Goal: Book appointment/travel/reservation

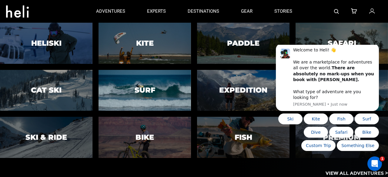
click at [151, 93] on h3 "Surf" at bounding box center [144, 90] width 21 height 8
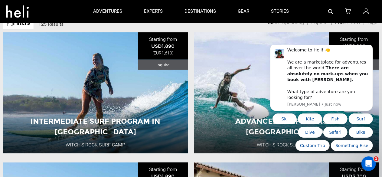
scroll to position [187, 0]
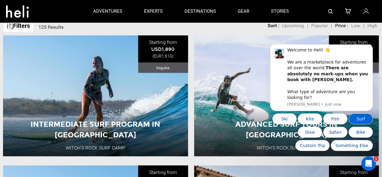
click at [356, 120] on button "Surf" at bounding box center [361, 118] width 24 height 11
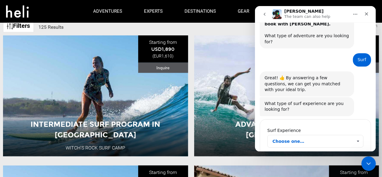
scroll to position [54, 0]
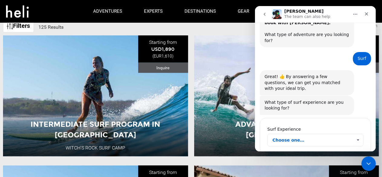
click at [317, 134] on span "Choose one…" at bounding box center [312, 140] width 80 height 12
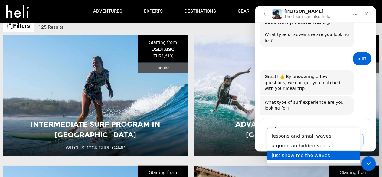
click at [315, 155] on div "just show me the waves" at bounding box center [313, 155] width 93 height 10
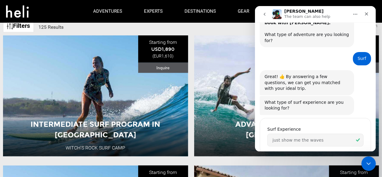
scroll to position [110, 0]
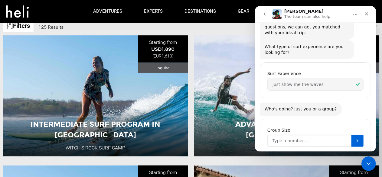
click at [332, 135] on input "Group Size" at bounding box center [309, 141] width 84 height 12
click at [352, 135] on button "Submit" at bounding box center [358, 141] width 12 height 12
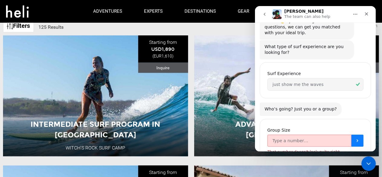
scroll to position [117, 0]
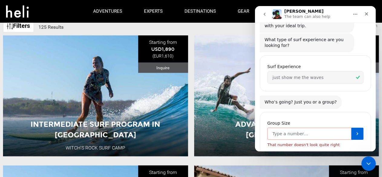
click at [328, 128] on input "Group Size" at bounding box center [309, 134] width 84 height 12
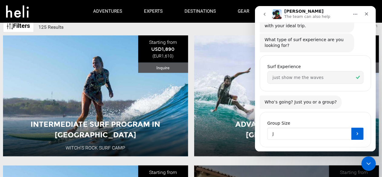
scroll to position [110, 0]
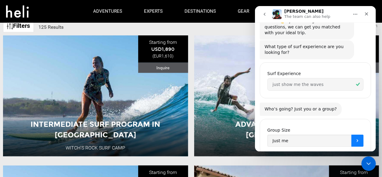
click at [355, 138] on icon "Submit" at bounding box center [357, 140] width 5 height 5
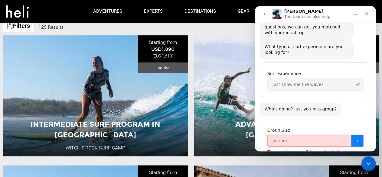
scroll to position [117, 0]
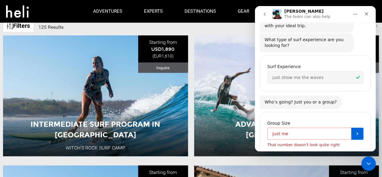
click at [316, 128] on input "Just me" at bounding box center [309, 134] width 84 height 12
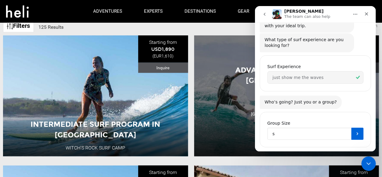
scroll to position [110, 0]
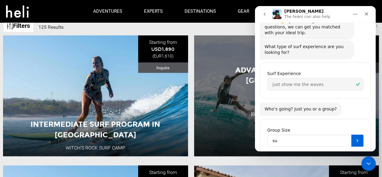
type input "su"
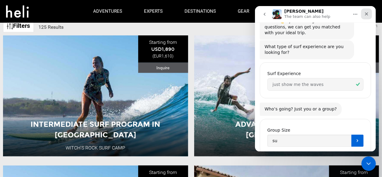
click at [368, 12] on icon "Close" at bounding box center [366, 14] width 5 height 5
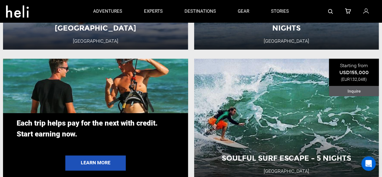
scroll to position [1071, 0]
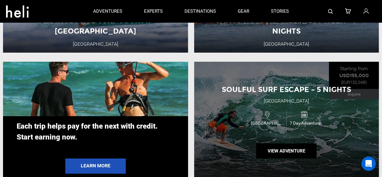
click at [306, 84] on div "Soulful Surf Escape – 5 Nights Santosha Surf Sanctuary Nicaragua 7 Day Adventur…" at bounding box center [286, 122] width 185 height 121
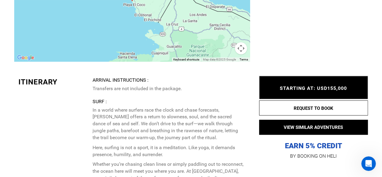
scroll to position [1370, 0]
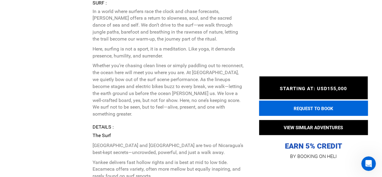
click at [312, 111] on button "REQUEST TO BOOK" at bounding box center [313, 108] width 109 height 15
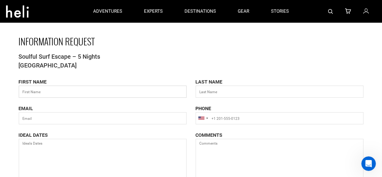
click at [70, 89] on input "text" at bounding box center [103, 92] width 168 height 12
type input "Charlie"
type input "Bastien"
type input "charlie.bastien@orange.fr"
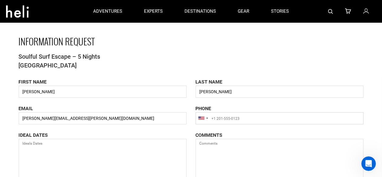
type input "+33603017809"
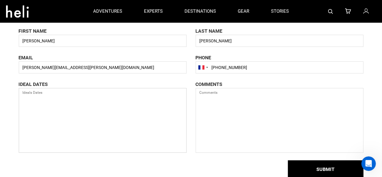
click at [68, 107] on textarea at bounding box center [103, 120] width 168 height 65
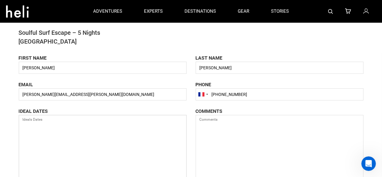
scroll to position [24, 0]
click at [63, 124] on textarea at bounding box center [103, 147] width 168 height 65
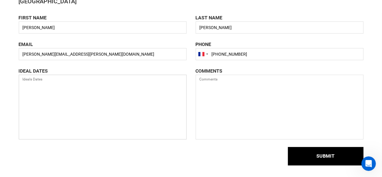
scroll to position [64, 0]
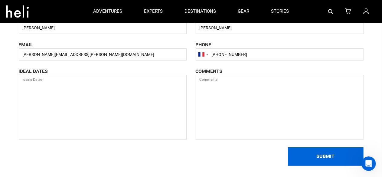
click at [307, 158] on button "SUBMIT" at bounding box center [326, 156] width 76 height 18
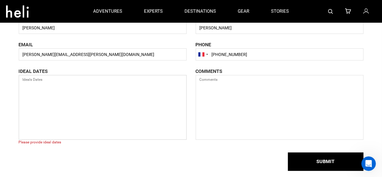
click at [142, 98] on textarea at bounding box center [103, 107] width 168 height 65
click at [96, 92] on textarea at bounding box center [103, 107] width 168 height 65
click at [60, 78] on textarea at bounding box center [103, 107] width 168 height 65
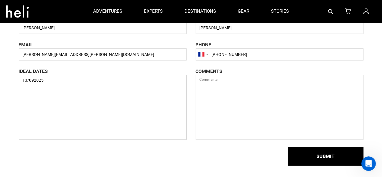
click at [40, 83] on textarea "13/092025" at bounding box center [103, 107] width 168 height 65
click at [27, 80] on textarea "13/092025" at bounding box center [103, 107] width 168 height 65
click at [24, 80] on textarea "1/092025" at bounding box center [103, 107] width 168 height 65
click at [33, 80] on textarea "13/092025" at bounding box center [103, 107] width 168 height 65
click at [50, 82] on textarea "13/10/2025" at bounding box center [103, 107] width 168 height 65
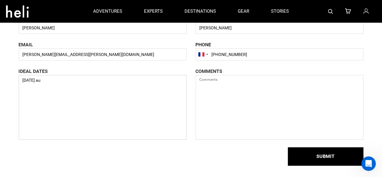
click at [64, 79] on textarea "13/10/2025 au" at bounding box center [103, 107] width 168 height 65
type textarea "13/10/2025 au 18/10/2025"
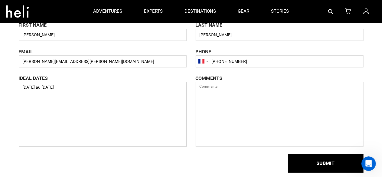
scroll to position [57, 0]
click at [211, 95] on textarea at bounding box center [280, 114] width 168 height 65
click at [241, 63] on input "+33603017809" at bounding box center [280, 62] width 168 height 12
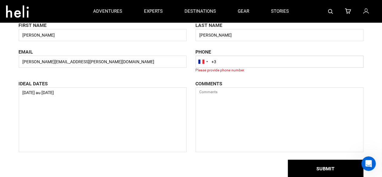
type input "+"
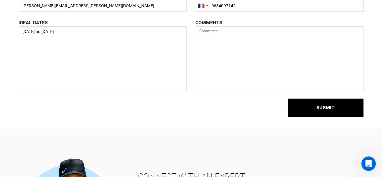
scroll to position [113, 0]
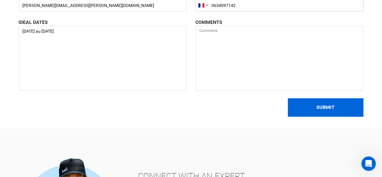
type input "0634097142"
click at [316, 104] on button "SUBMIT" at bounding box center [326, 107] width 76 height 18
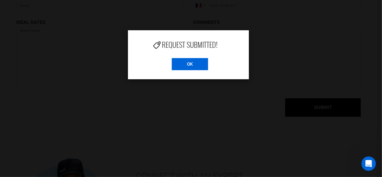
click at [187, 64] on input "OK" at bounding box center [190, 64] width 36 height 12
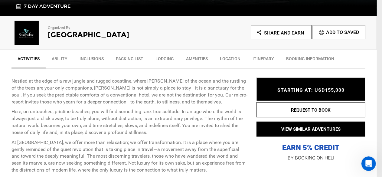
scroll to position [197, 0]
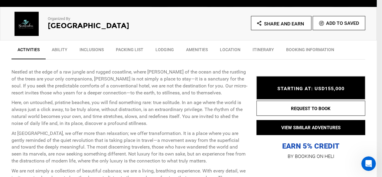
click at [57, 48] on link "Ability" at bounding box center [60, 51] width 28 height 15
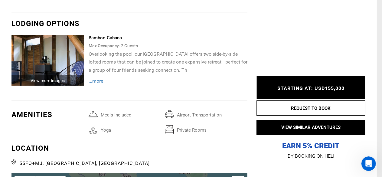
scroll to position [1039, 0]
click at [96, 80] on span "...more" at bounding box center [96, 81] width 15 height 6
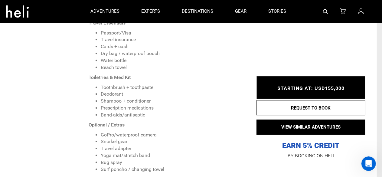
scroll to position [848, 0]
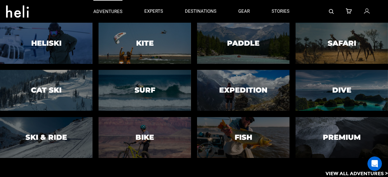
click at [111, 13] on p "adventures" at bounding box center [107, 11] width 29 height 6
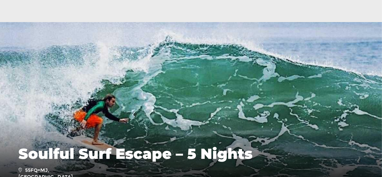
scroll to position [2547, 0]
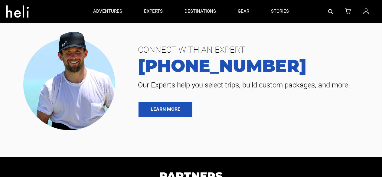
scroll to position [239, 0]
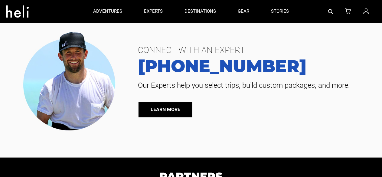
click at [172, 109] on link "LEARN MORE" at bounding box center [166, 109] width 54 height 15
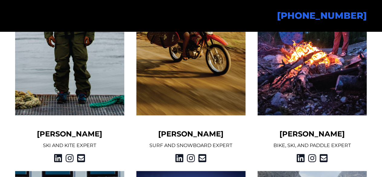
scroll to position [603, 0]
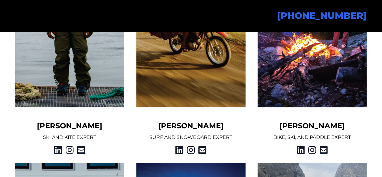
click at [205, 71] on img at bounding box center [191, 18] width 109 height 178
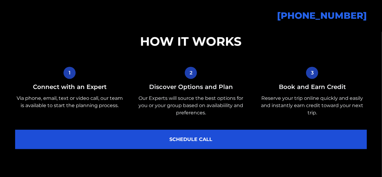
scroll to position [0, 0]
